Goal: Information Seeking & Learning: Learn about a topic

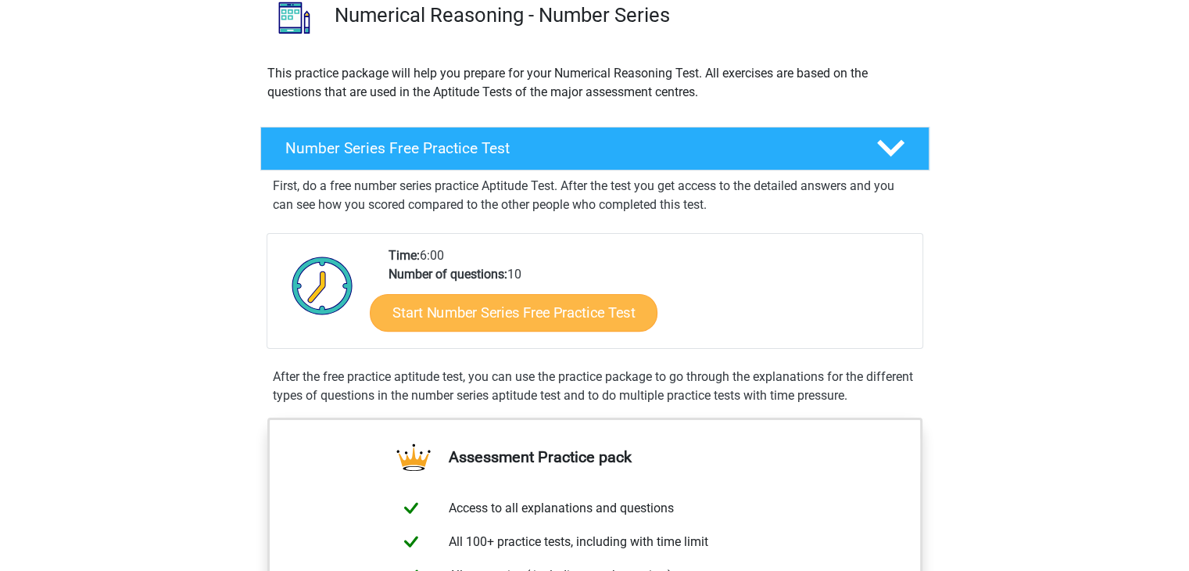
scroll to position [156, 0]
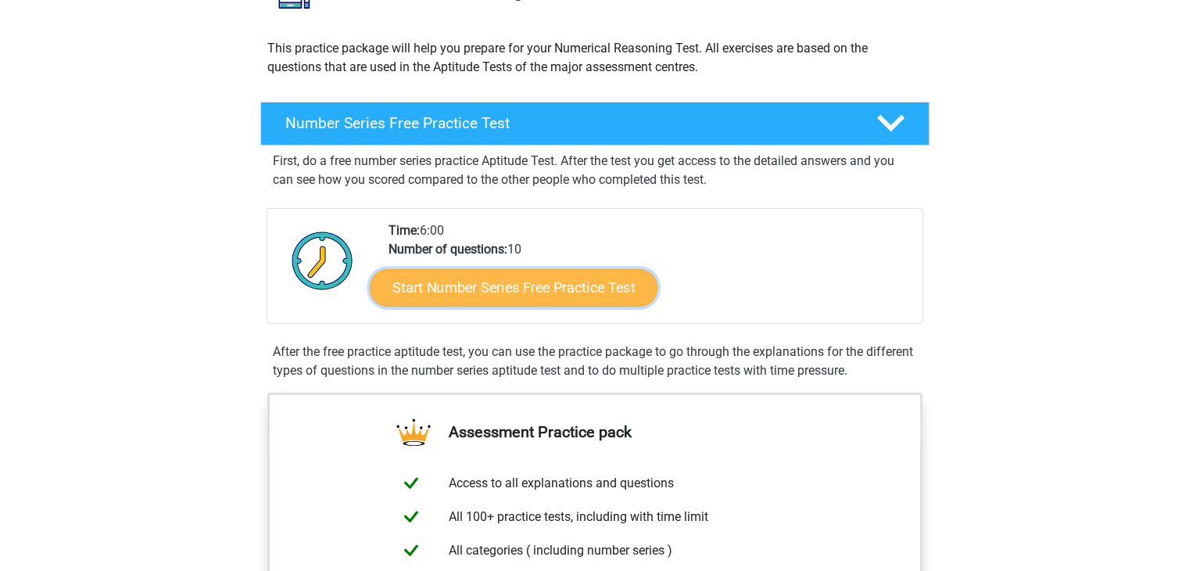
click at [502, 293] on link "Start Number Series Free Practice Test" at bounding box center [514, 287] width 288 height 38
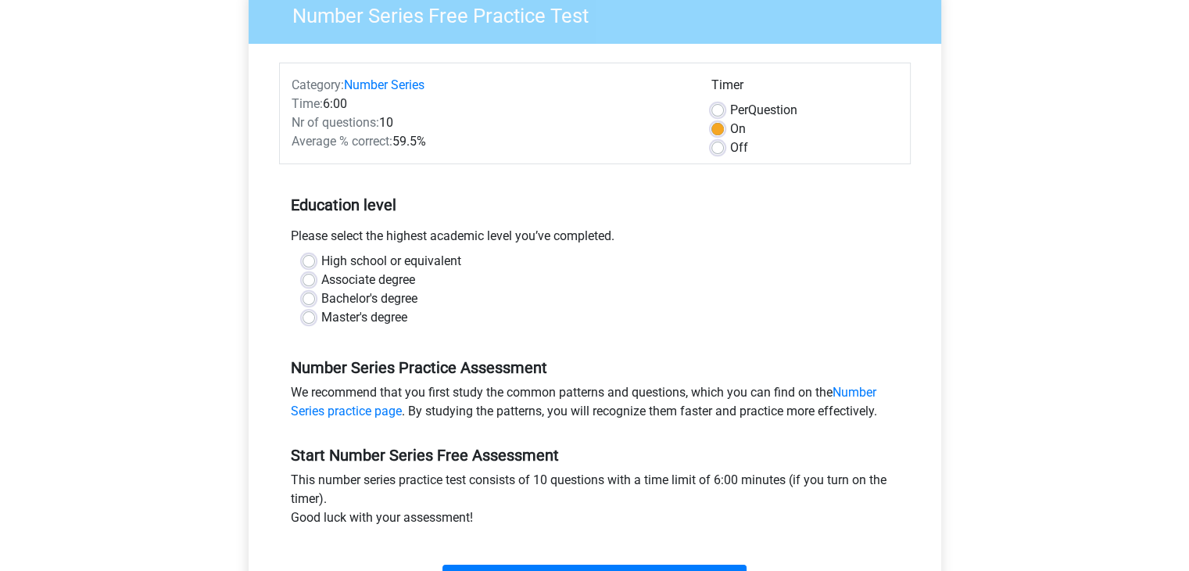
scroll to position [156, 0]
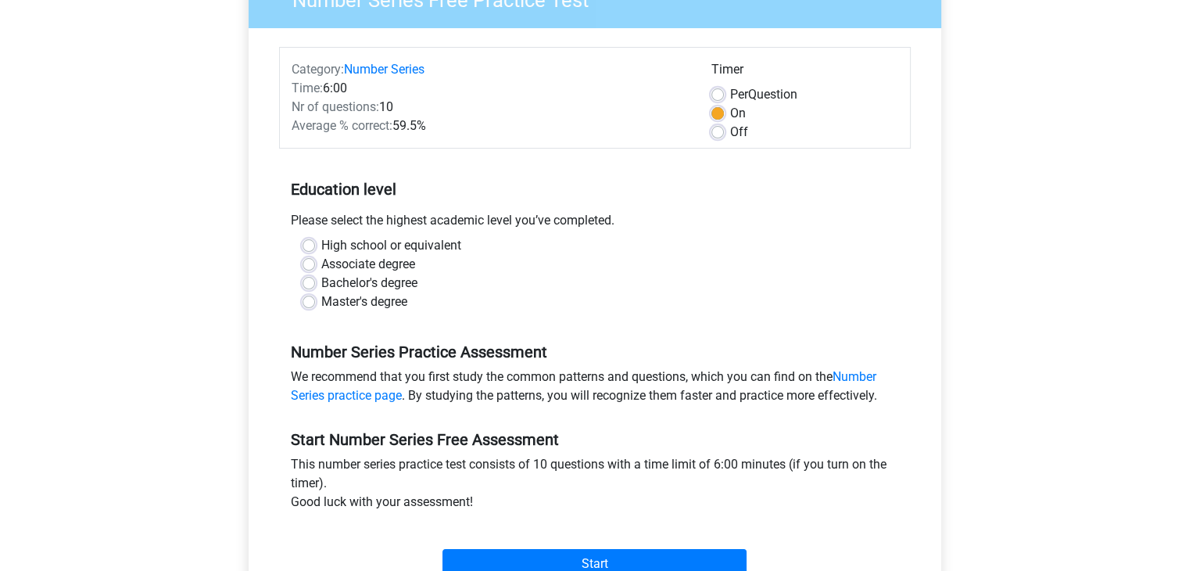
click at [341, 306] on label "Master's degree" at bounding box center [364, 301] width 86 height 19
click at [315, 306] on input "Master's degree" at bounding box center [309, 300] width 13 height 16
radio input "true"
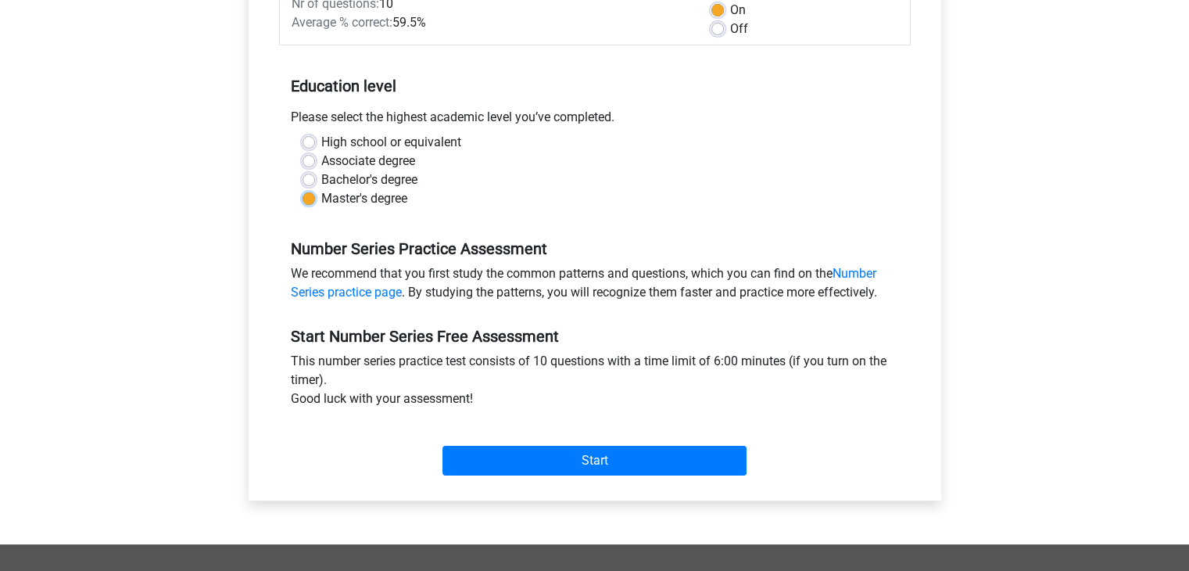
scroll to position [313, 0]
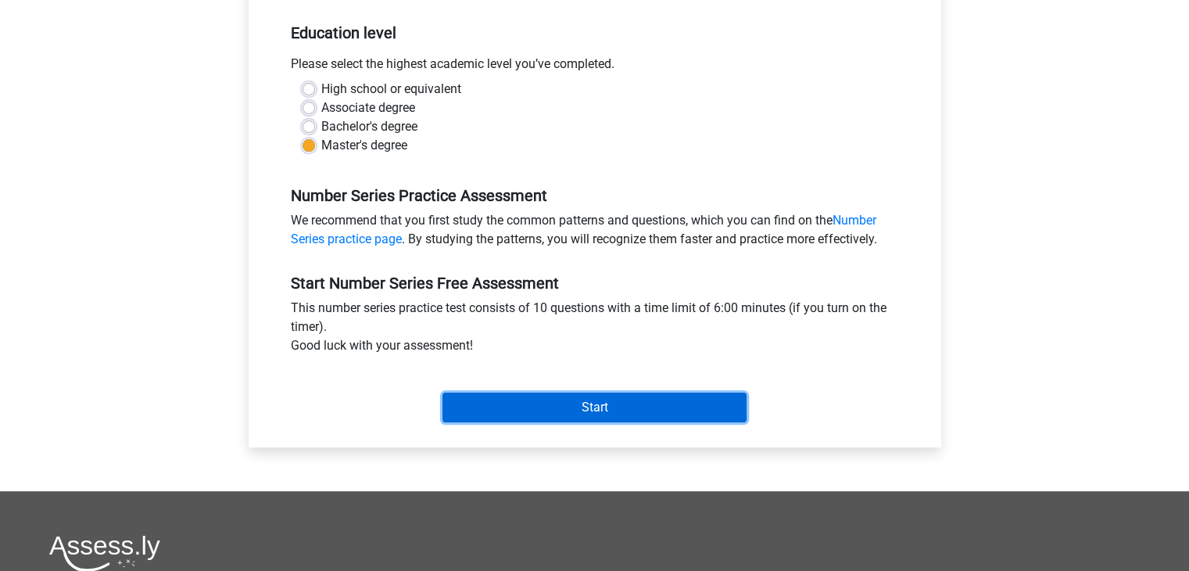
click at [585, 404] on input "Start" at bounding box center [594, 407] width 304 height 30
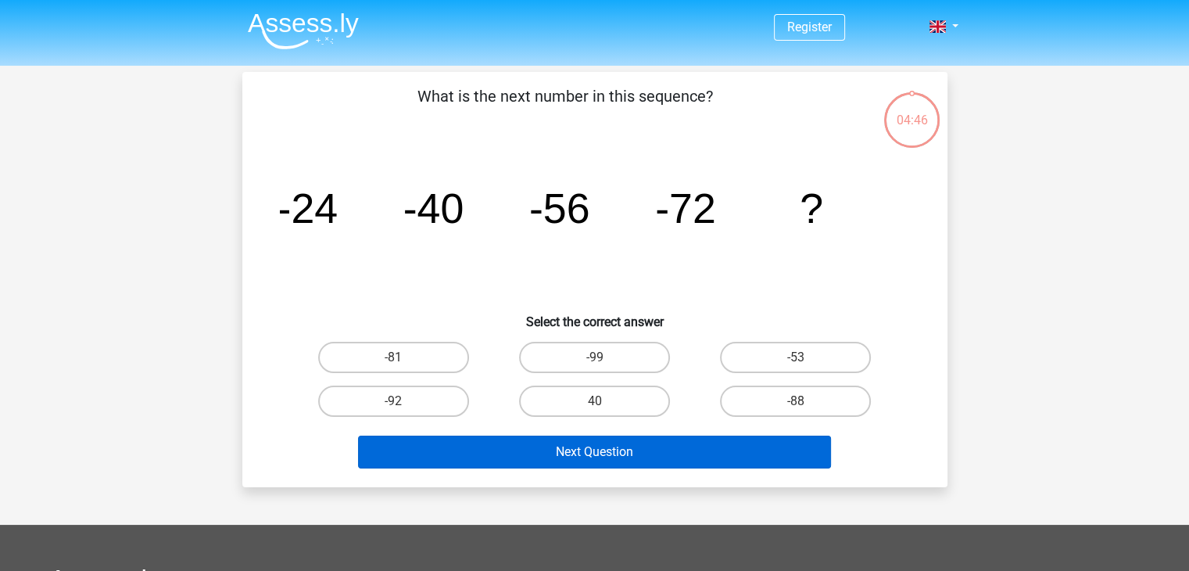
drag, startPoint x: 801, startPoint y: 392, endPoint x: 753, endPoint y: 435, distance: 65.3
click at [801, 392] on label "-88" at bounding box center [795, 400] width 151 height 31
click at [801, 401] on input "-88" at bounding box center [801, 406] width 10 height 10
radio input "true"
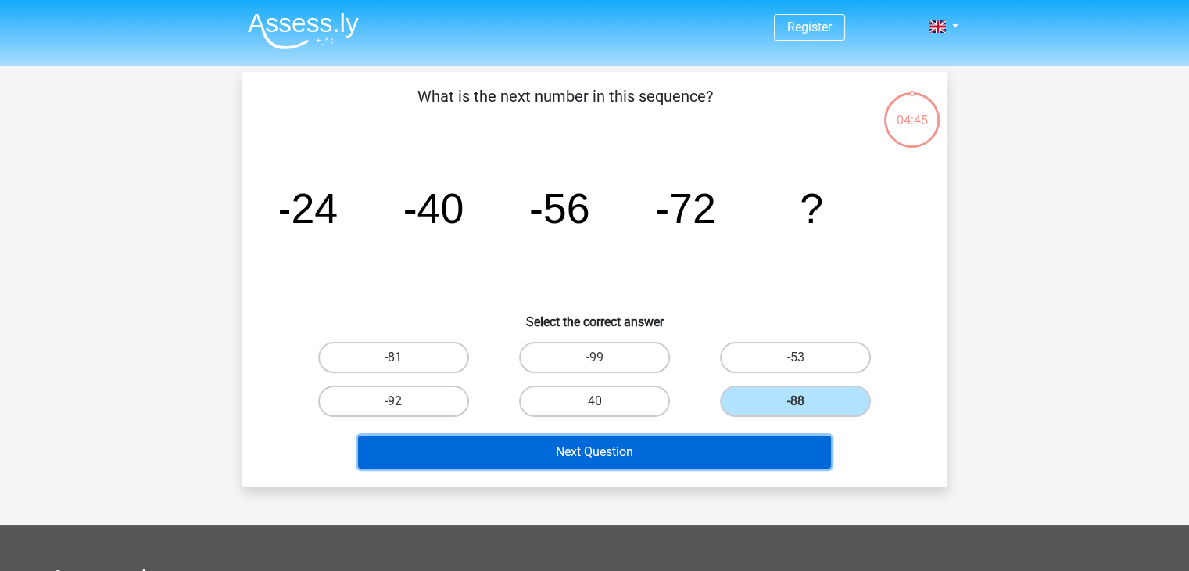
click at [664, 446] on button "Next Question" at bounding box center [594, 451] width 473 height 33
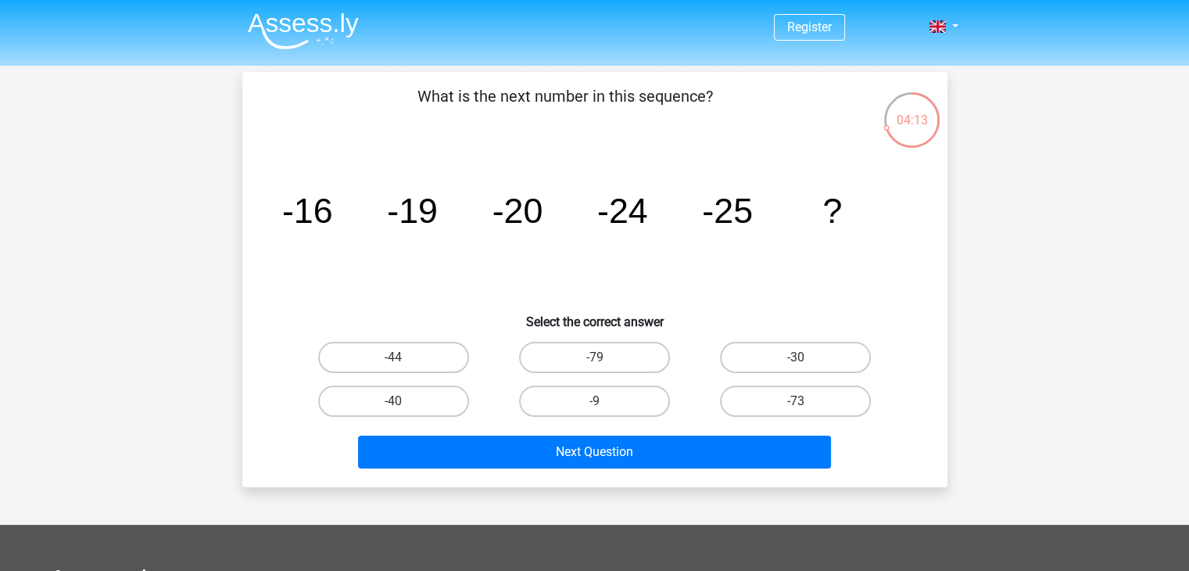
click at [797, 340] on div "-30" at bounding box center [795, 357] width 201 height 44
drag, startPoint x: 795, startPoint y: 375, endPoint x: 796, endPoint y: 359, distance: 16.4
click at [795, 374] on div "-30" at bounding box center [795, 357] width 201 height 44
click at [797, 354] on label "-30" at bounding box center [795, 357] width 151 height 31
click at [797, 357] on input "-30" at bounding box center [801, 362] width 10 height 10
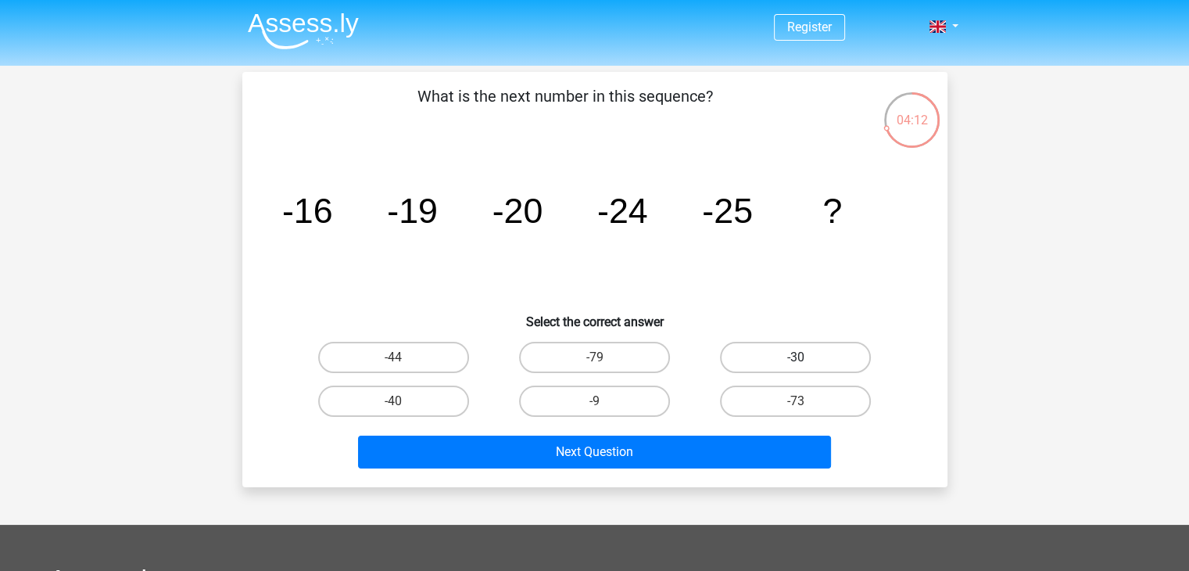
radio input "true"
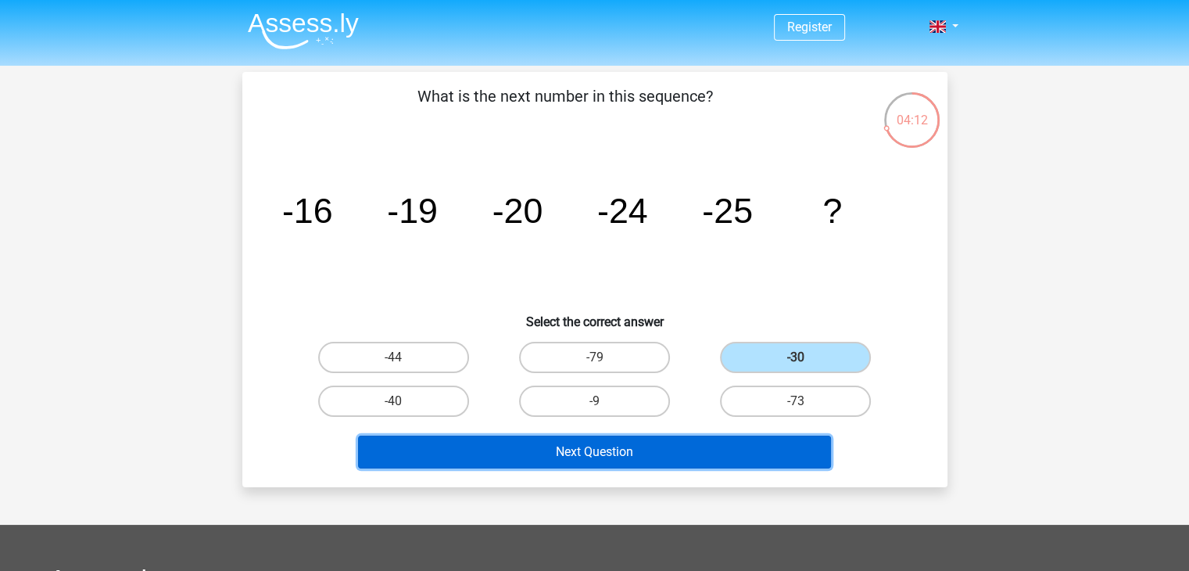
click at [610, 449] on button "Next Question" at bounding box center [594, 451] width 473 height 33
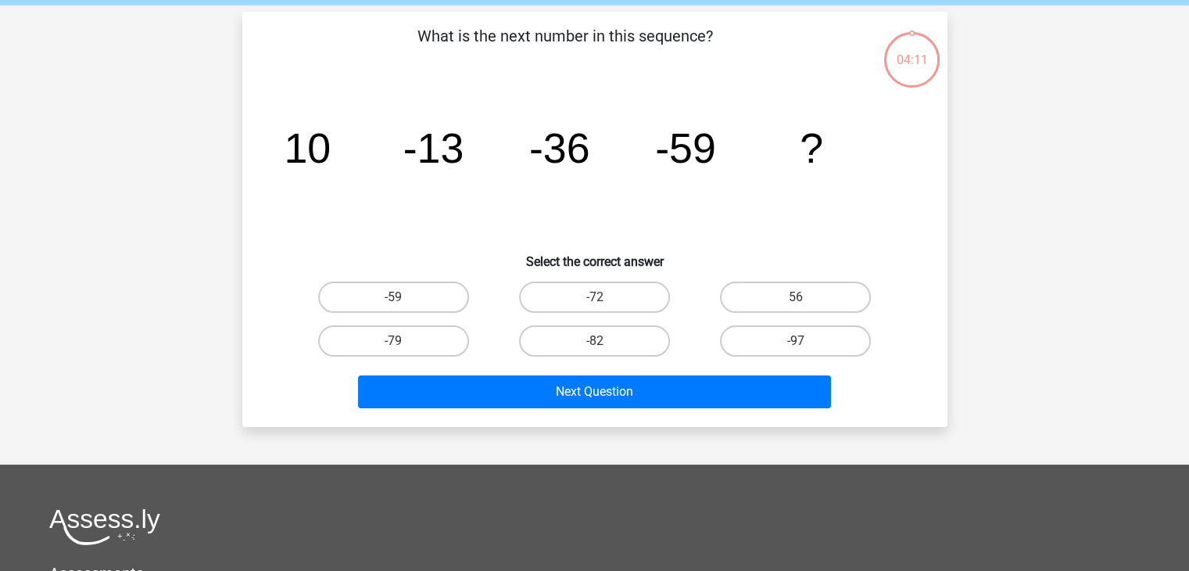
scroll to position [72, 0]
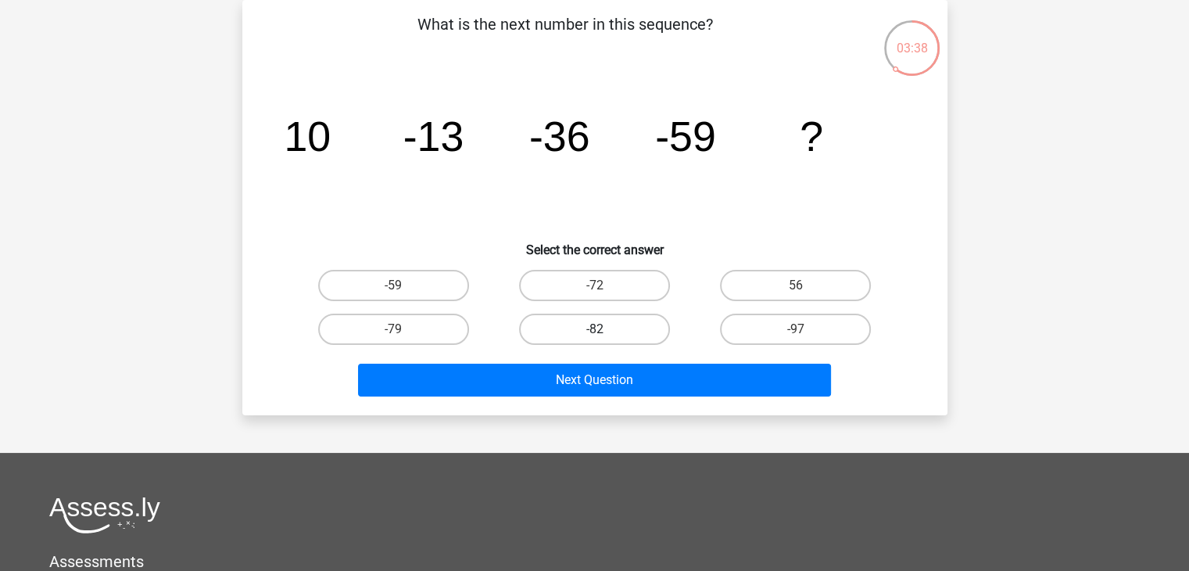
click at [616, 326] on label "-82" at bounding box center [594, 328] width 151 height 31
click at [604, 329] on input "-82" at bounding box center [599, 334] width 10 height 10
radio input "true"
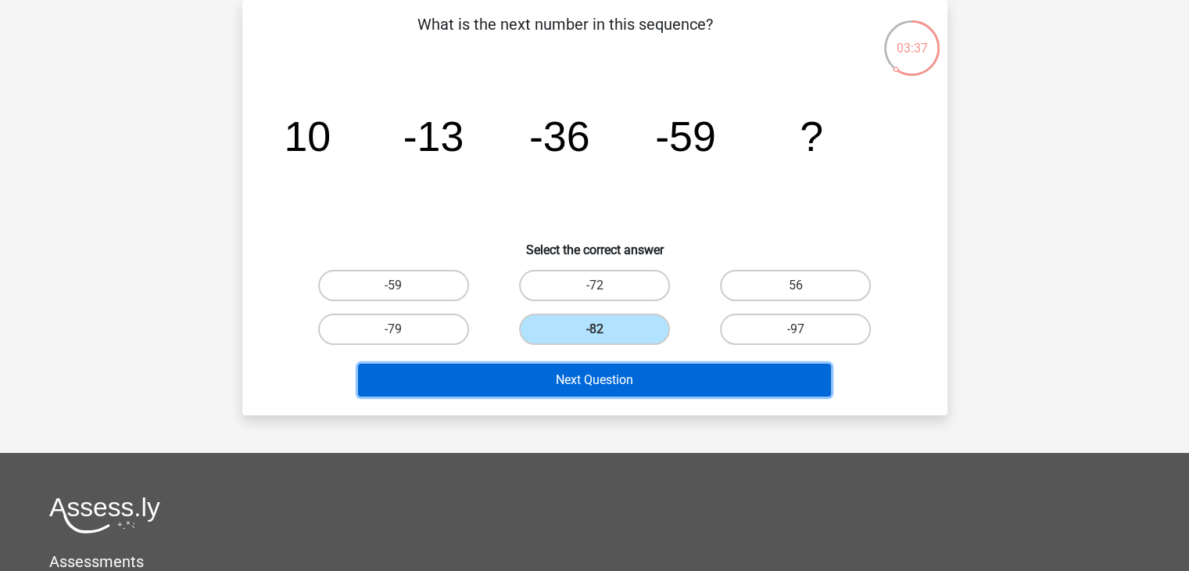
click at [599, 380] on button "Next Question" at bounding box center [594, 379] width 473 height 33
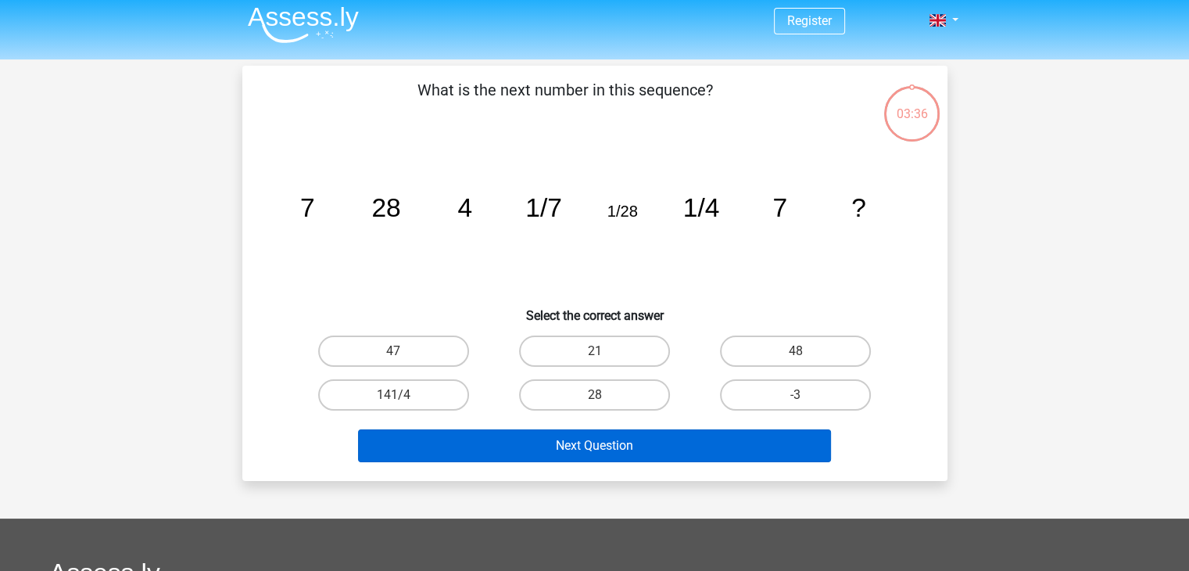
scroll to position [0, 0]
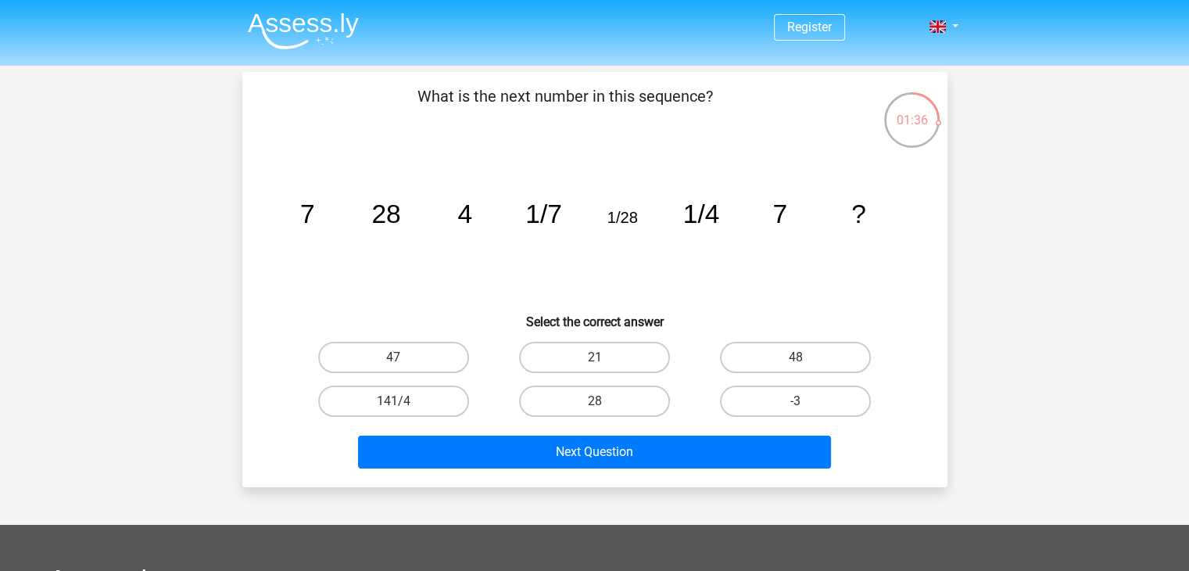
click at [573, 382] on div "28" at bounding box center [594, 401] width 201 height 44
click at [578, 389] on label "28" at bounding box center [594, 400] width 151 height 31
click at [594, 401] on input "28" at bounding box center [599, 406] width 10 height 10
radio input "true"
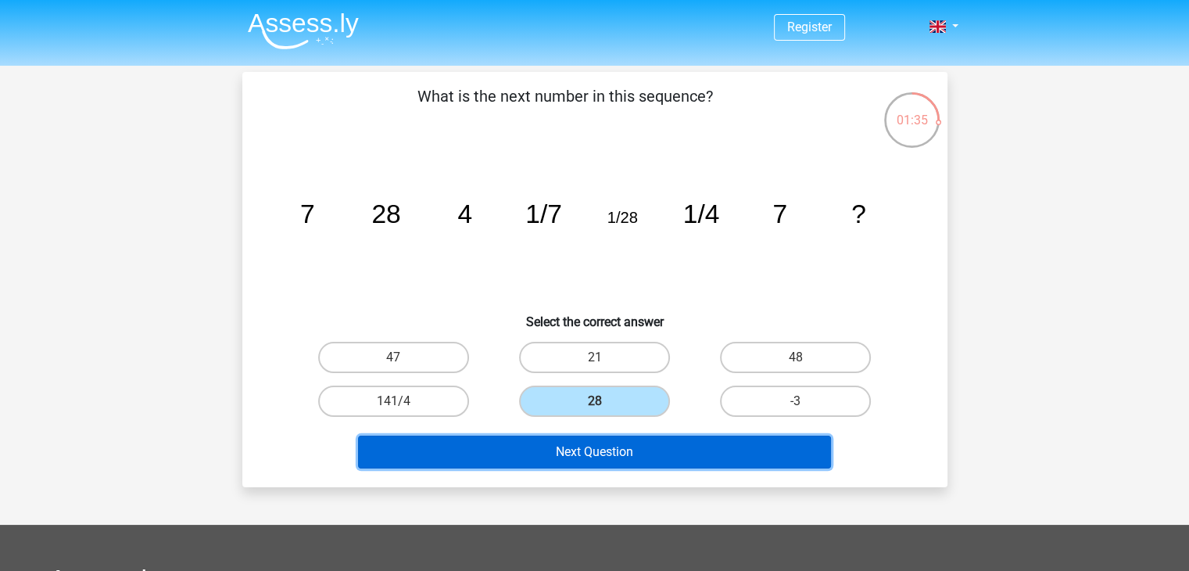
click at [565, 446] on button "Next Question" at bounding box center [594, 451] width 473 height 33
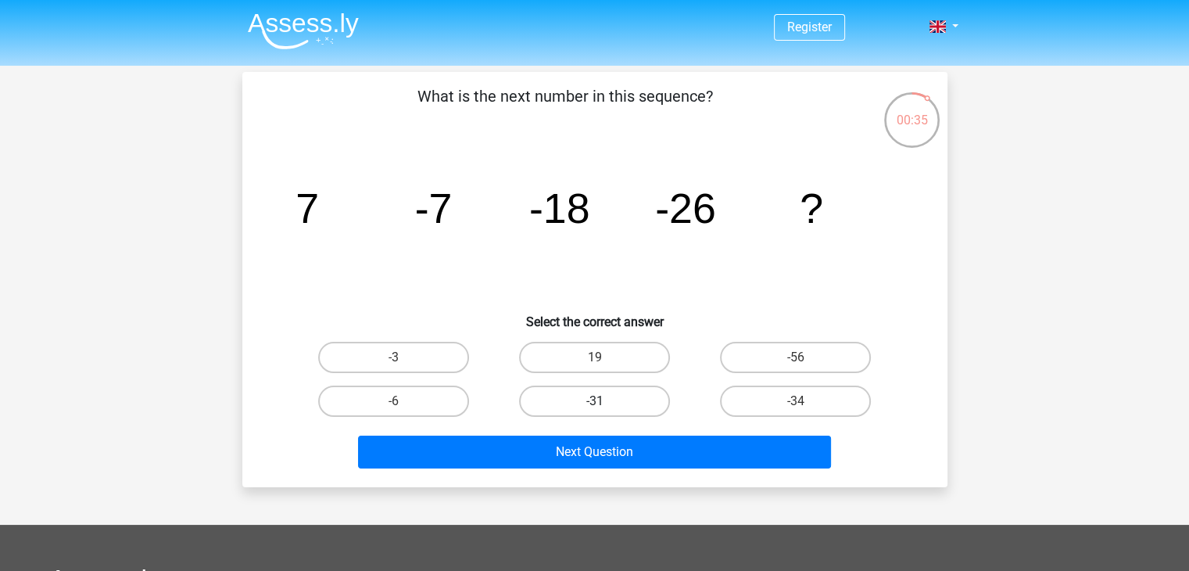
click at [575, 394] on label "-31" at bounding box center [594, 400] width 151 height 31
click at [594, 401] on input "-31" at bounding box center [599, 406] width 10 height 10
radio input "true"
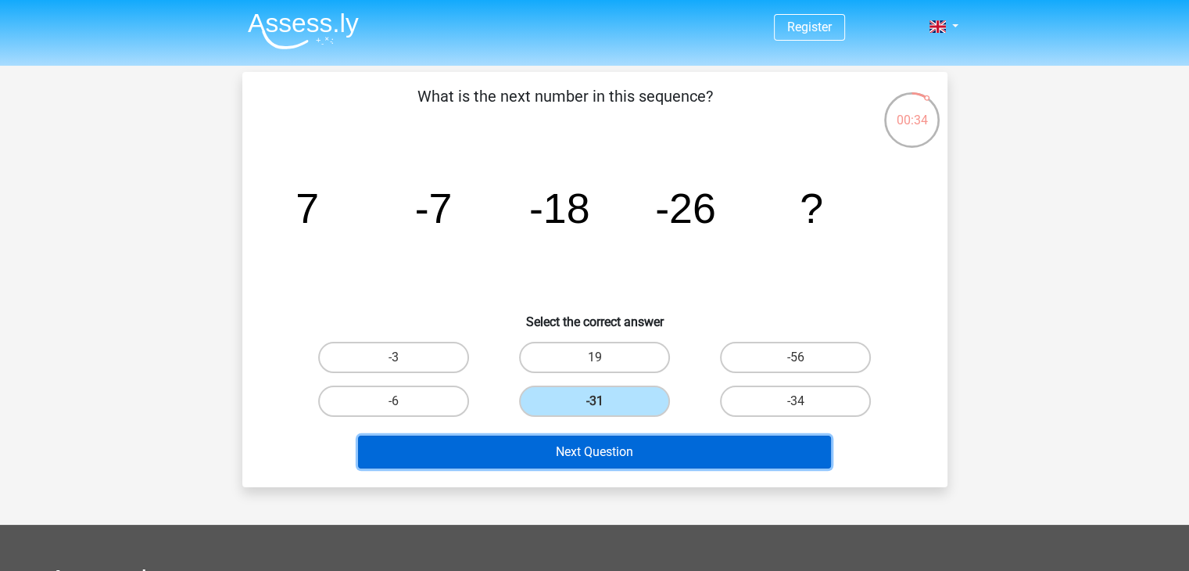
click at [549, 453] on button "Next Question" at bounding box center [594, 451] width 473 height 33
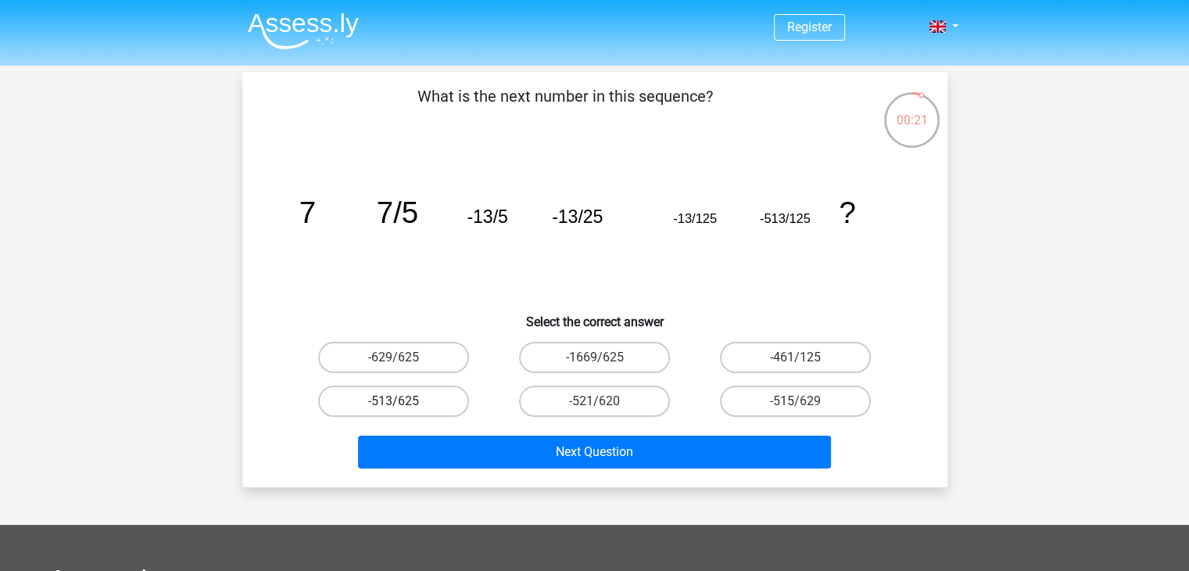
click at [417, 399] on label "-513/625" at bounding box center [393, 400] width 151 height 31
click at [403, 401] on input "-513/625" at bounding box center [398, 406] width 10 height 10
radio input "true"
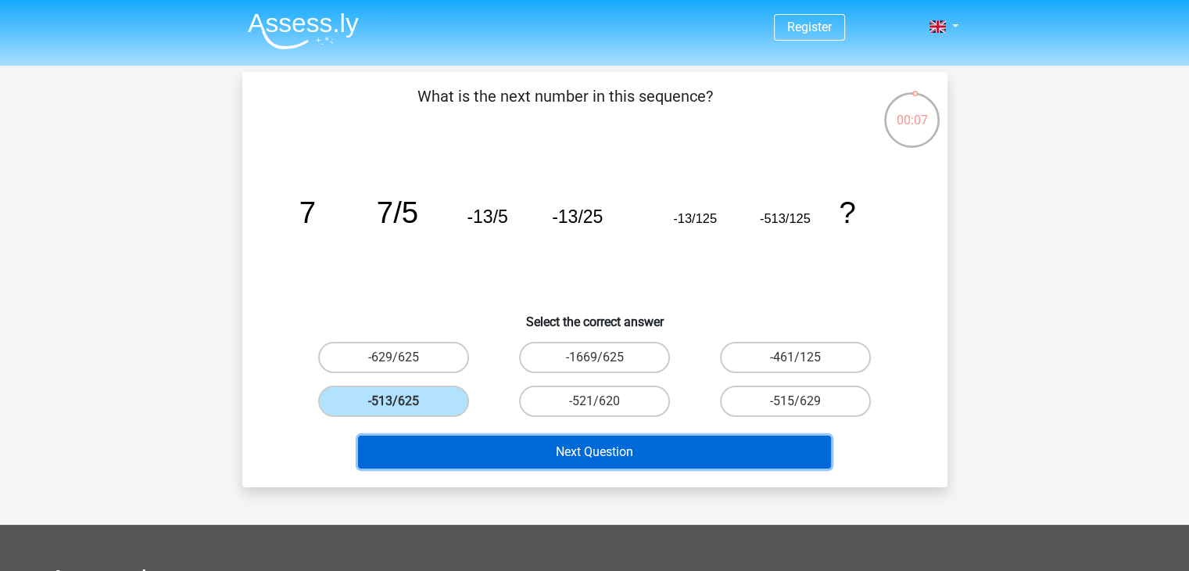
click at [593, 445] on button "Next Question" at bounding box center [594, 451] width 473 height 33
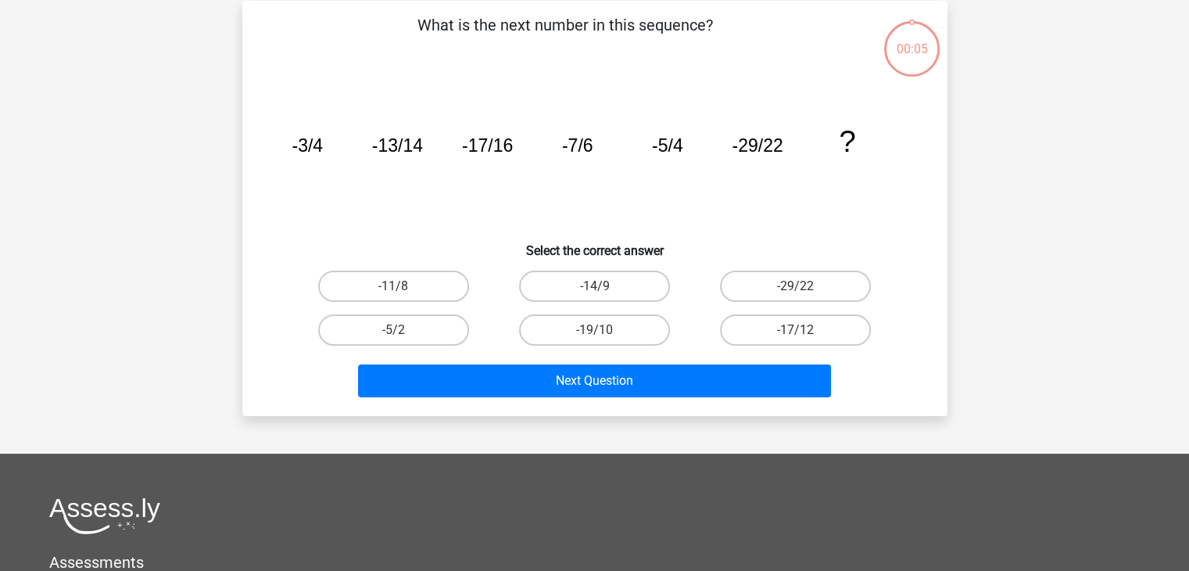
scroll to position [72, 0]
